Goal: Use online tool/utility: Use online tool/utility

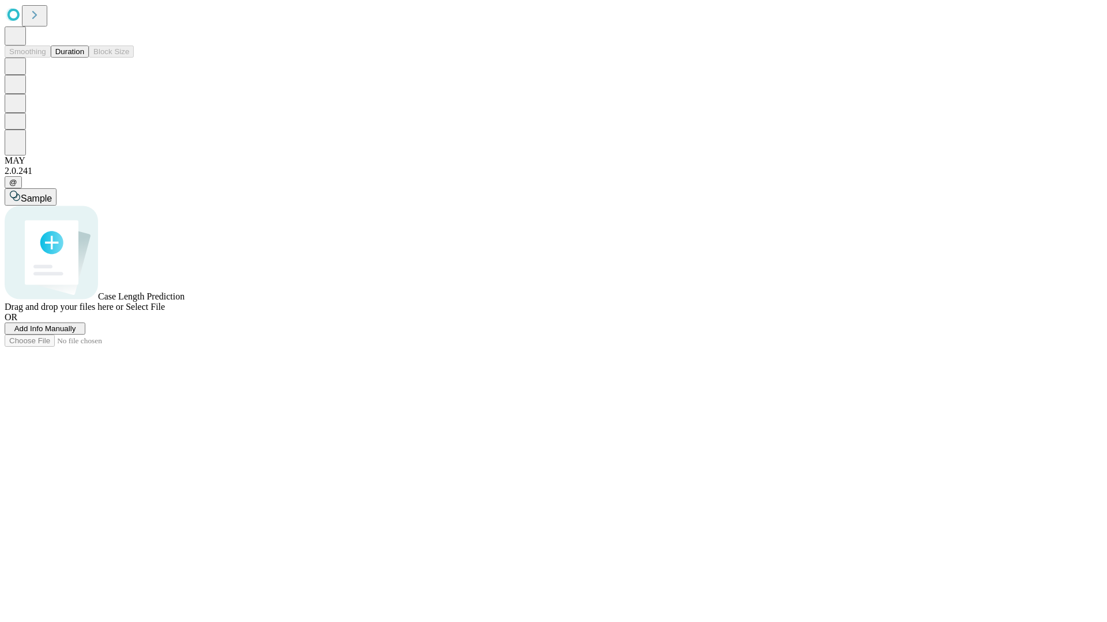
click at [165, 312] on span "Select File" at bounding box center [145, 307] width 39 height 10
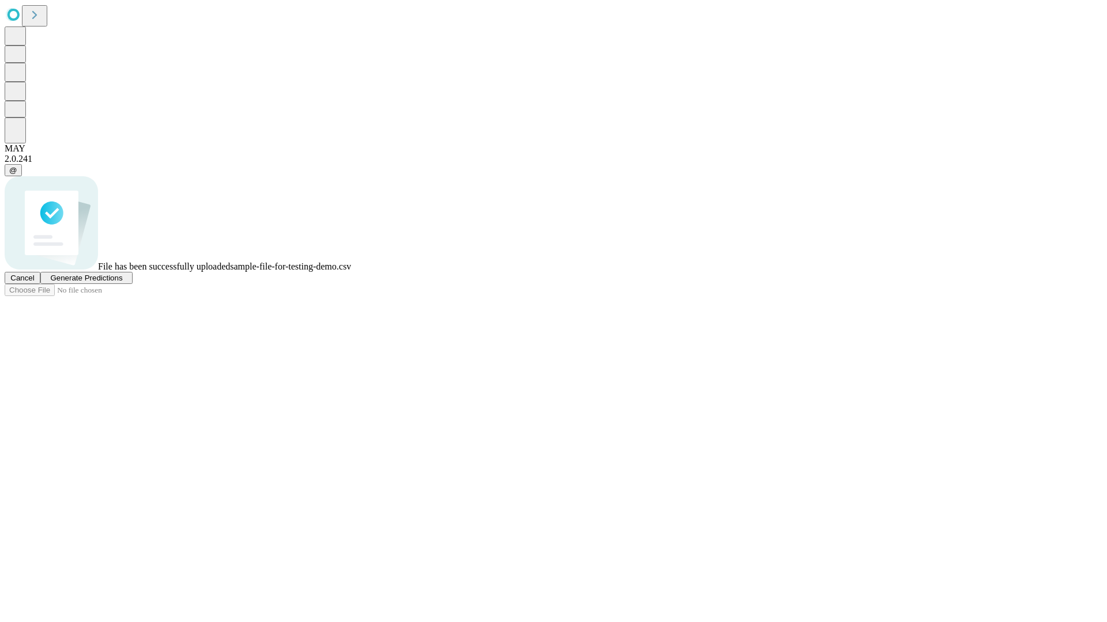
click at [122, 282] on span "Generate Predictions" at bounding box center [86, 278] width 72 height 9
